Goal: Task Accomplishment & Management: Use online tool/utility

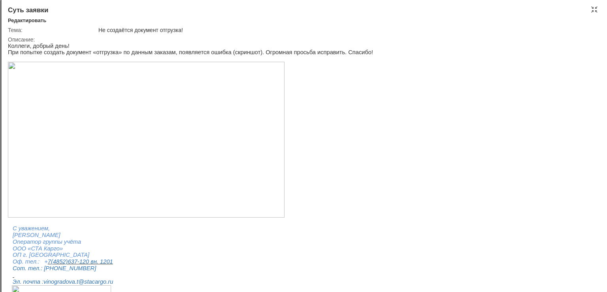
click at [599, 10] on div "Суть заявки Редактировать Тема: Не создаётся документ отгрузка! Описание:" at bounding box center [303, 146] width 607 height 292
click at [597, 10] on div at bounding box center [594, 9] width 6 height 6
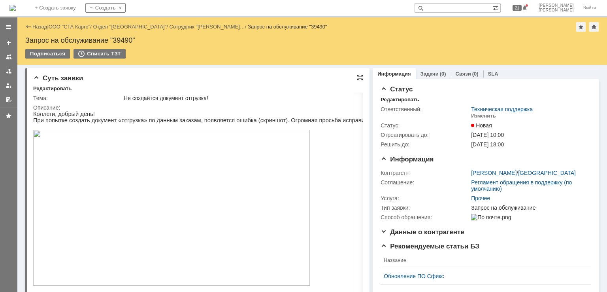
scroll to position [3, 0]
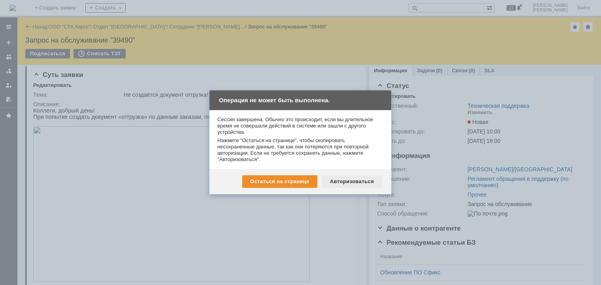
click at [349, 179] on div "Авторизоваться" at bounding box center [352, 181] width 60 height 13
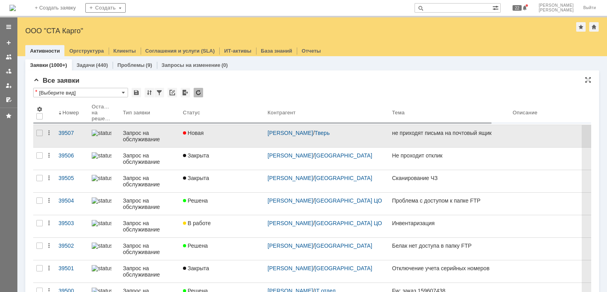
click at [217, 137] on link "Новая" at bounding box center [222, 136] width 85 height 22
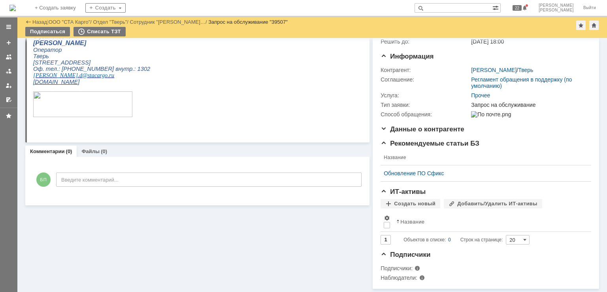
scroll to position [81, 0]
